Goal: Transaction & Acquisition: Purchase product/service

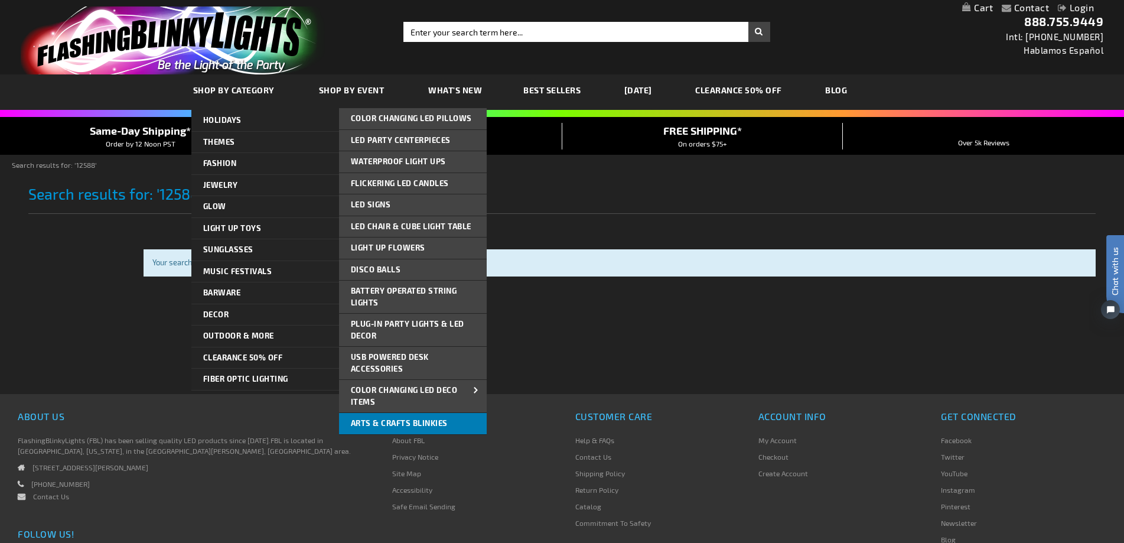
click at [402, 420] on span "Arts & Crafts Blinkies" at bounding box center [399, 422] width 97 height 9
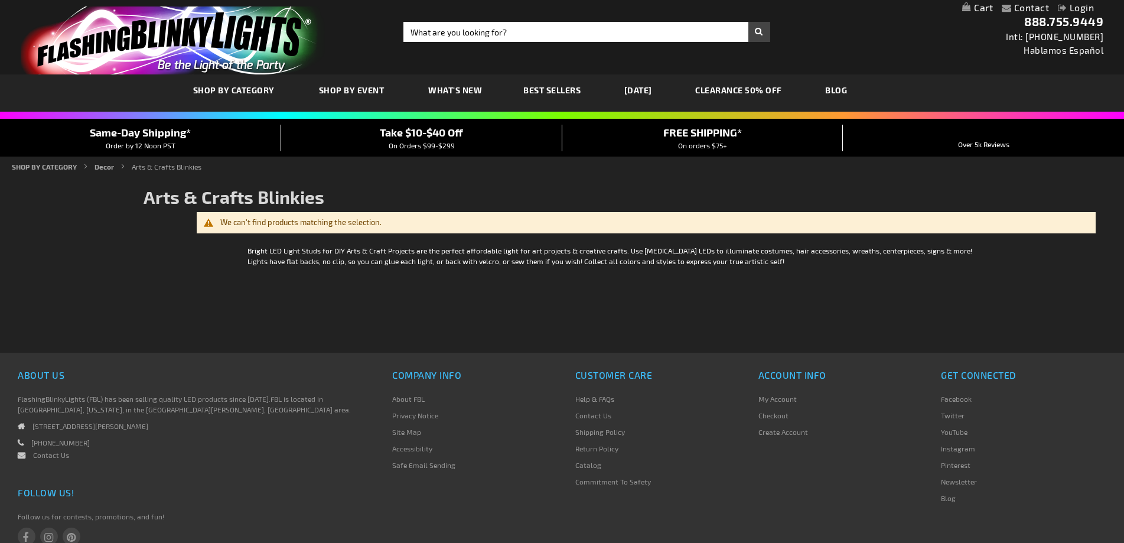
type input "adminchris"
click at [289, 203] on span "Arts & Crafts Blinkies" at bounding box center [234, 196] width 181 height 21
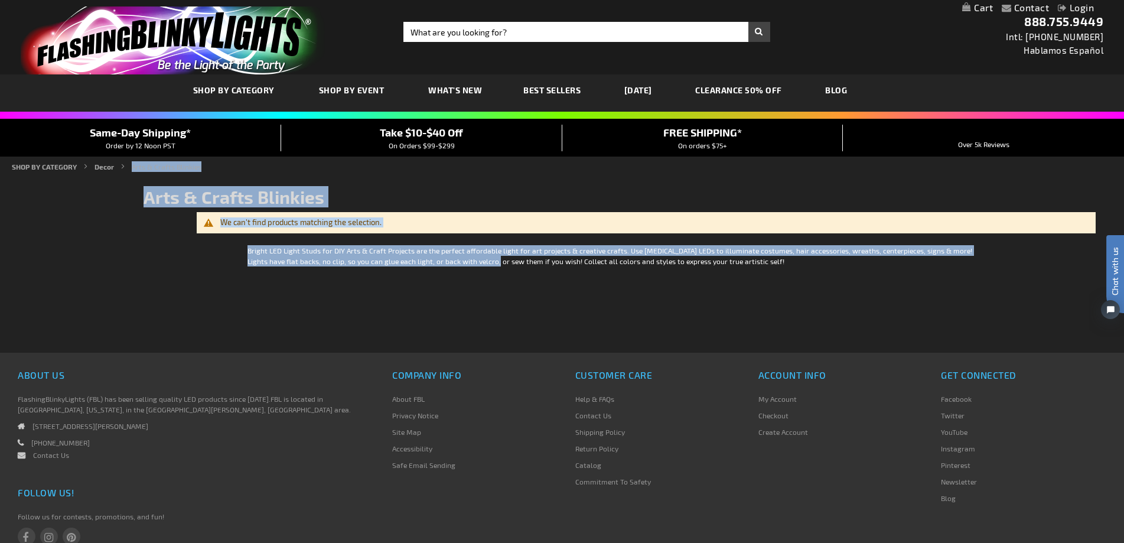
drag, startPoint x: 382, startPoint y: 302, endPoint x: 158, endPoint y: 161, distance: 264.2
click at [158, 161] on div "Contact Compare Products Login Skip to Content My Cart My Cart Close You have n…" at bounding box center [562, 314] width 1124 height 629
click at [183, 191] on span "Arts & Crafts Blinkies" at bounding box center [234, 196] width 181 height 21
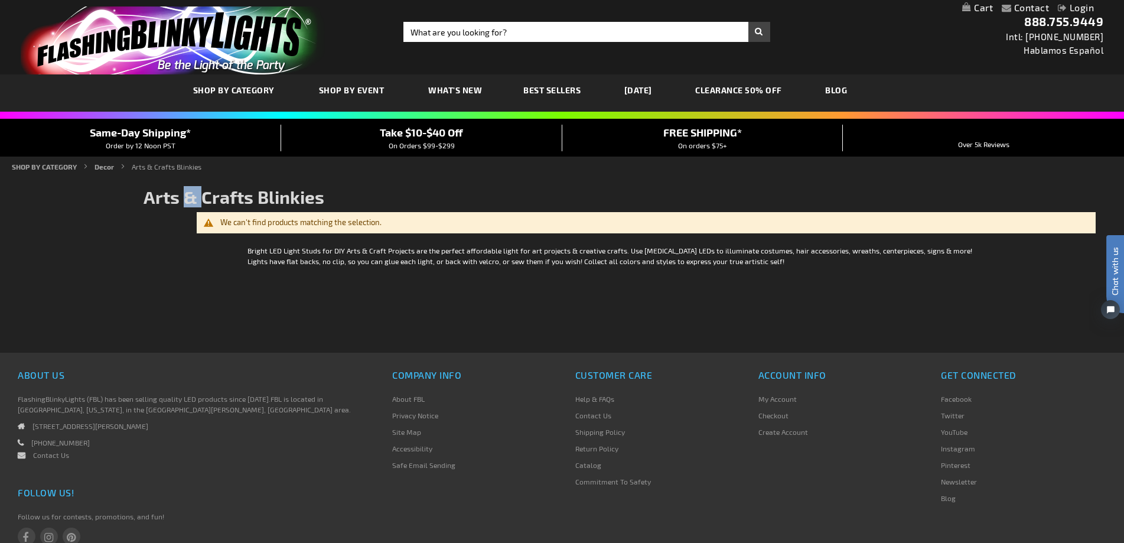
click at [183, 191] on span "Arts & Crafts Blinkies" at bounding box center [234, 196] width 181 height 21
click at [398, 256] on div "Bright LED Light Studs for DIY Arts & Craft Projects are the perfect affordable…" at bounding box center [620, 255] width 744 height 21
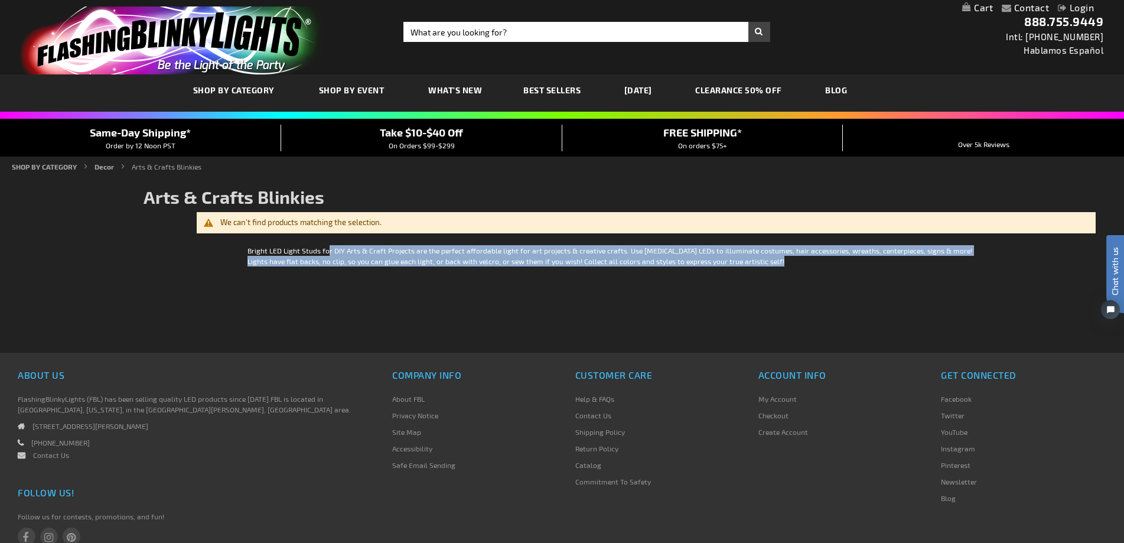
click at [398, 256] on div "Bright LED Light Studs for DIY Arts & Craft Projects are the perfect affordable…" at bounding box center [620, 255] width 744 height 21
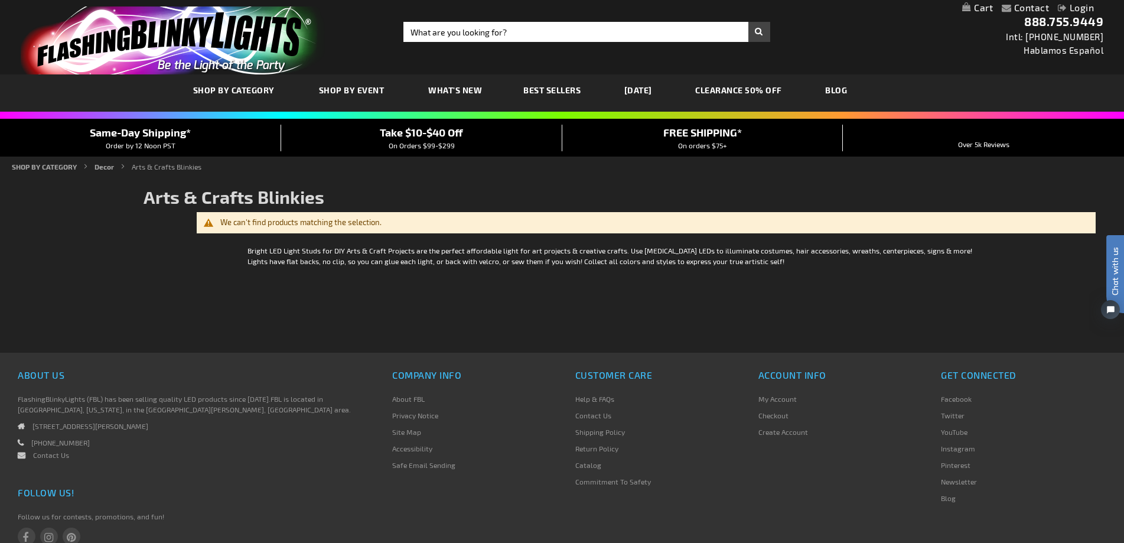
click at [195, 193] on span "Arts & Crafts Blinkies" at bounding box center [234, 196] width 181 height 21
click at [233, 165] on ul "Home SHOP BY CATEGORY Decor Arts & Crafts Blinkies" at bounding box center [562, 166] width 1101 height 11
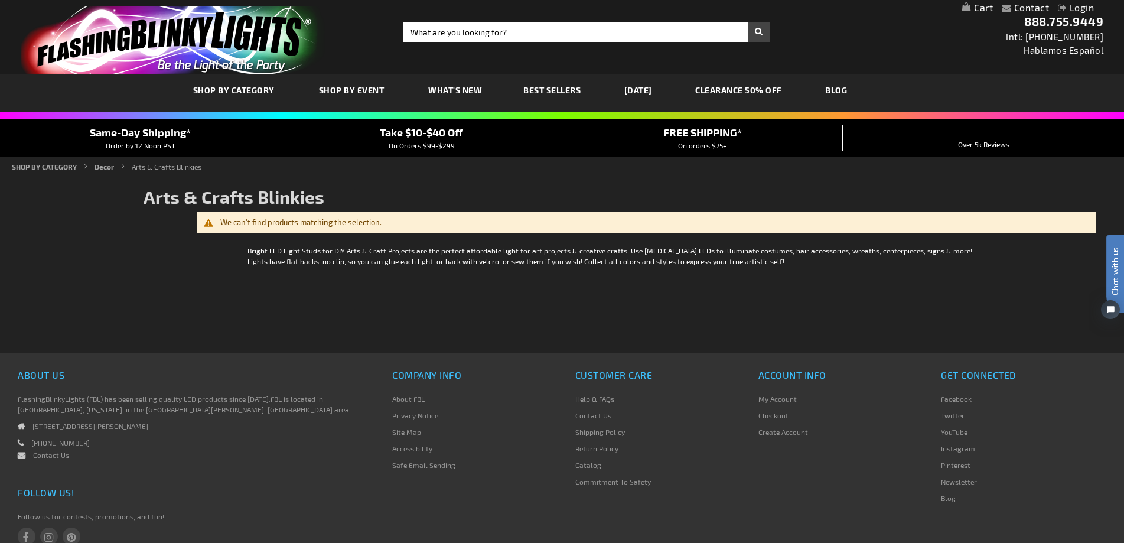
click at [233, 165] on ul "Home SHOP BY CATEGORY Decor Arts & Crafts Blinkies" at bounding box center [562, 166] width 1101 height 11
click at [230, 204] on span "Arts & Crafts Blinkies" at bounding box center [234, 196] width 181 height 21
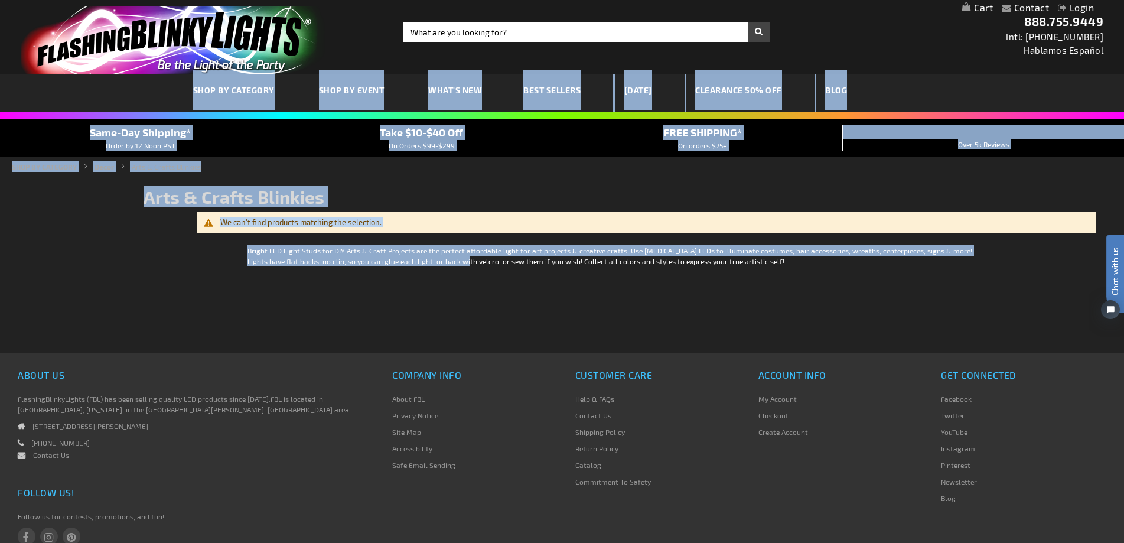
drag, startPoint x: 357, startPoint y: 280, endPoint x: 92, endPoint y: 157, distance: 293.2
click at [0, 95] on div "Contact Compare Products Login Skip to Content My Cart My Cart Close You have n…" at bounding box center [562, 314] width 1124 height 629
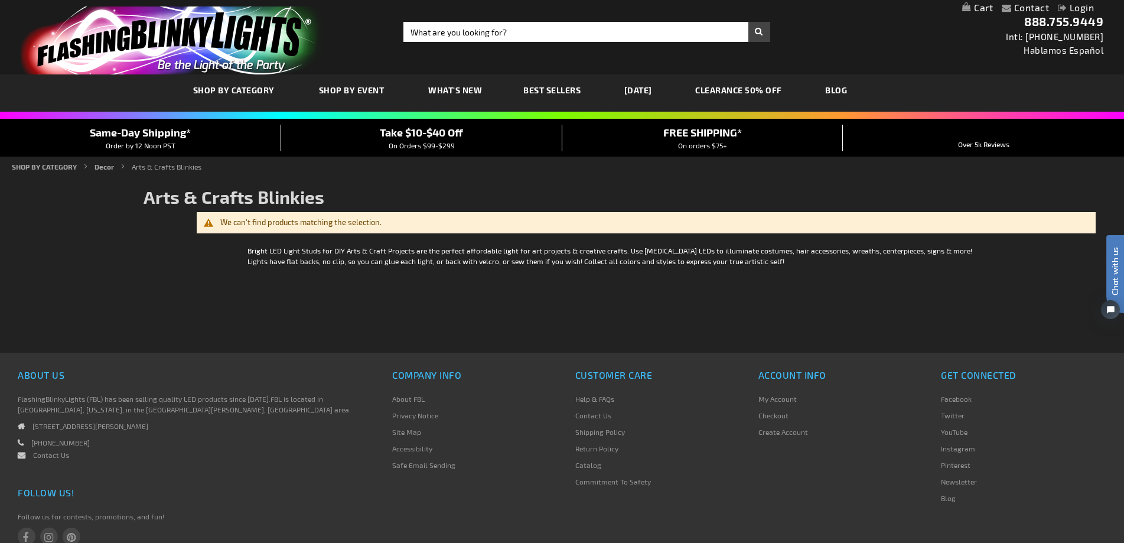
drag, startPoint x: 420, startPoint y: 309, endPoint x: 250, endPoint y: 245, distance: 181.9
click at [371, 288] on div "Checkout as a new customer Creating an account has many benefits: See order and…" at bounding box center [620, 263] width 953 height 177
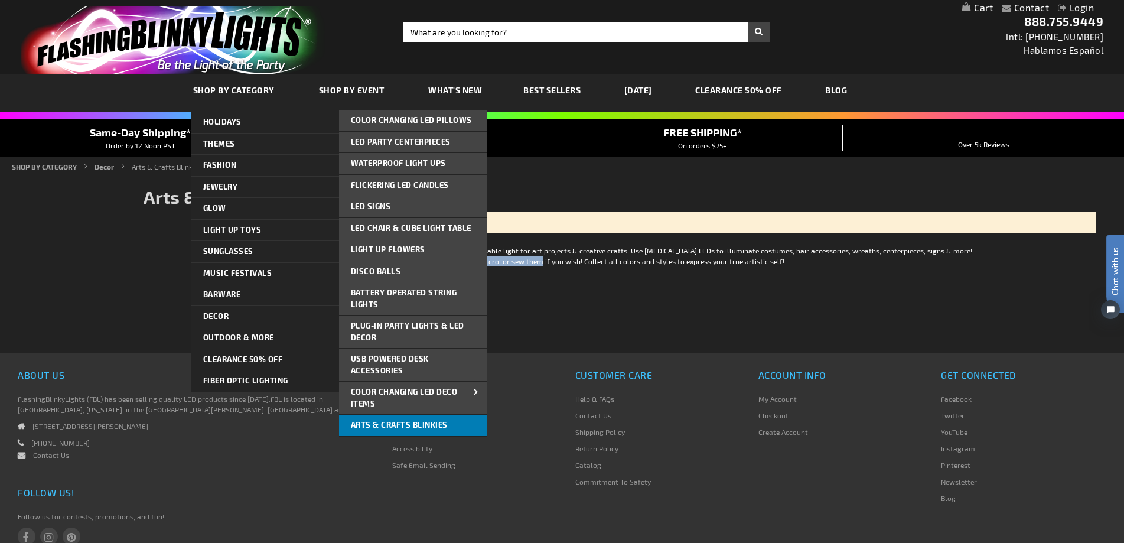
click at [425, 422] on span "Arts & Crafts Blinkies" at bounding box center [399, 424] width 97 height 9
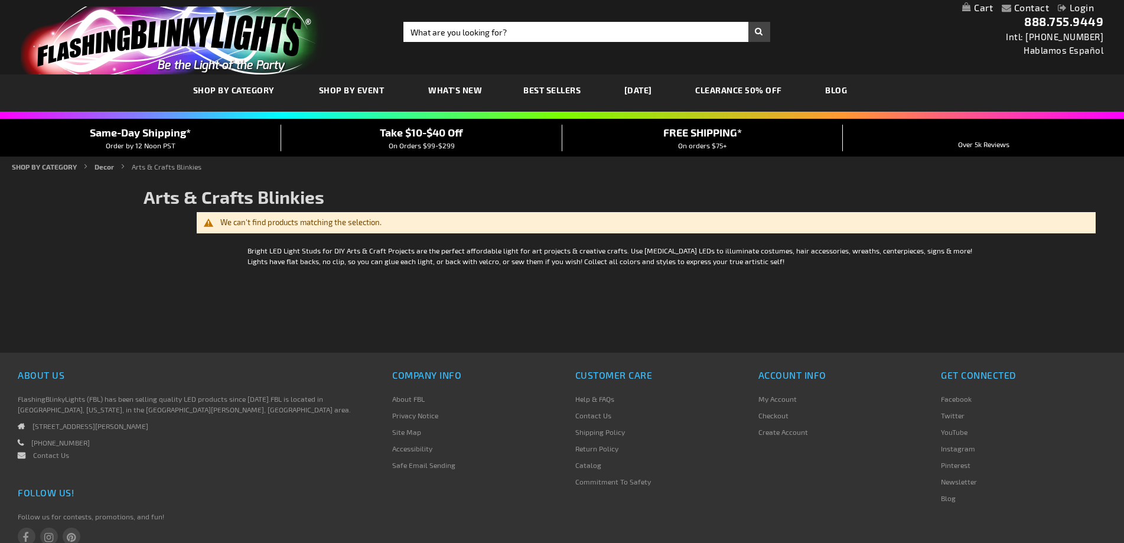
type input "adminchris"
click at [963, 486] on li "Newsletter" at bounding box center [1023, 484] width 165 height 17
